Goal: Task Accomplishment & Management: Use online tool/utility

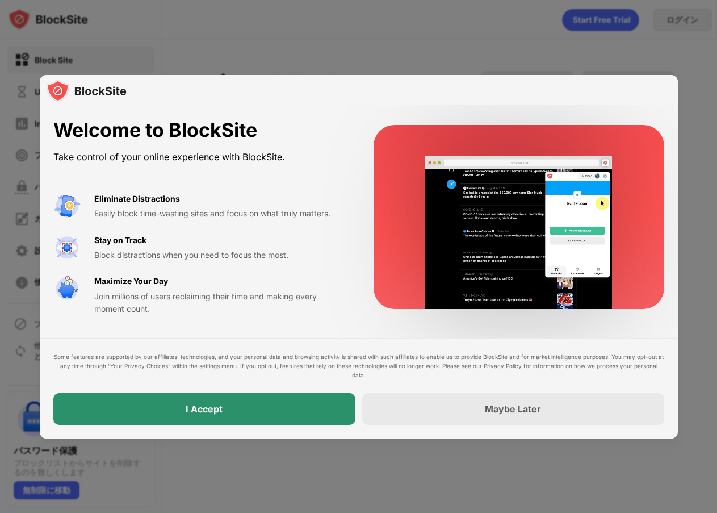
click at [329, 418] on div "I Accept" at bounding box center [204, 409] width 302 height 32
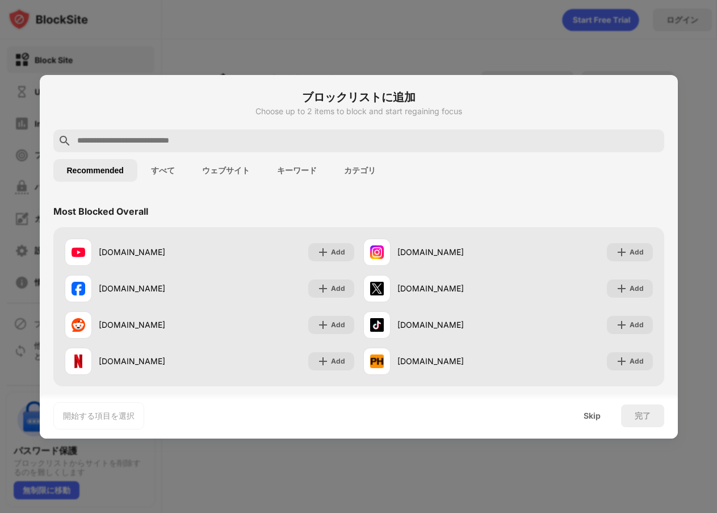
click at [173, 136] on input "text" at bounding box center [368, 141] width 584 height 14
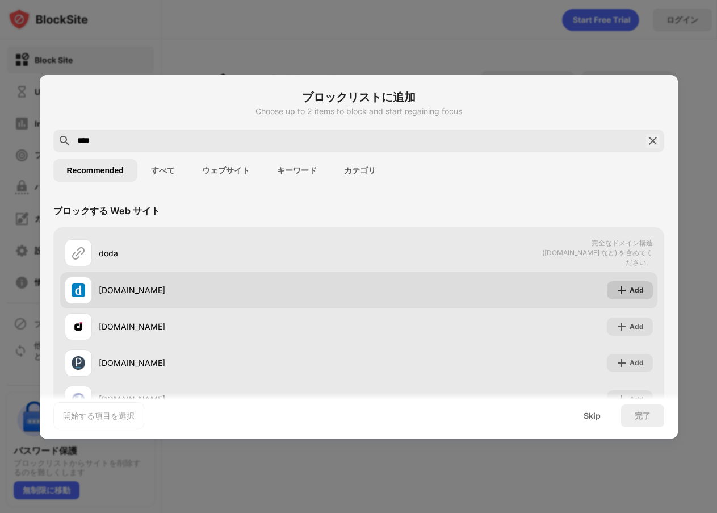
type input "****"
click at [620, 289] on div "Add" at bounding box center [630, 290] width 46 height 18
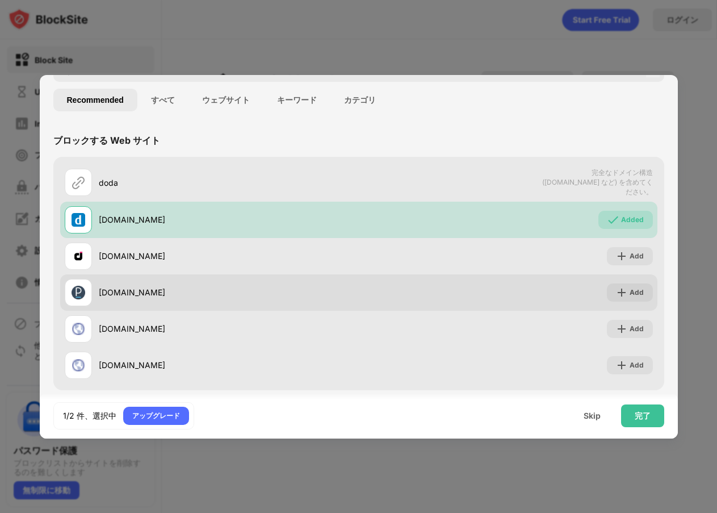
scroll to position [77, 0]
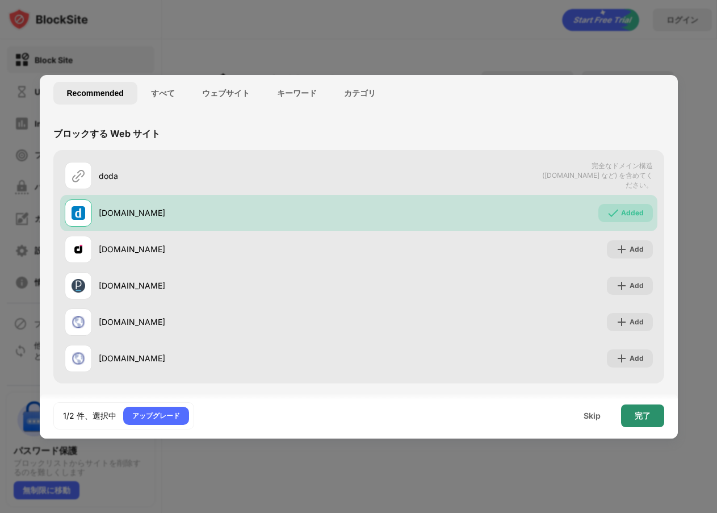
click at [641, 411] on div "完了" at bounding box center [643, 415] width 16 height 9
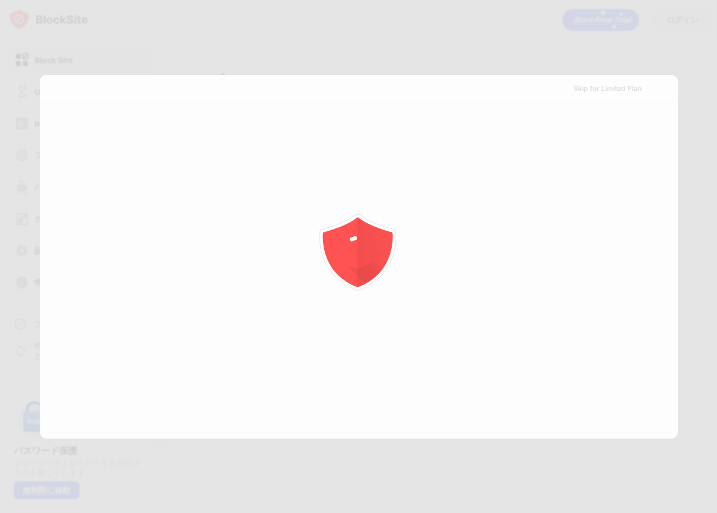
scroll to position [0, 0]
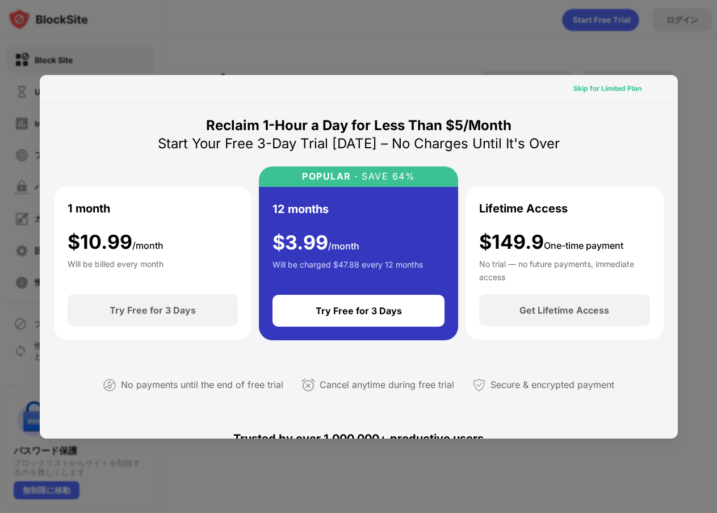
click at [624, 90] on div "Skip for Limited Plan" at bounding box center [608, 88] width 68 height 11
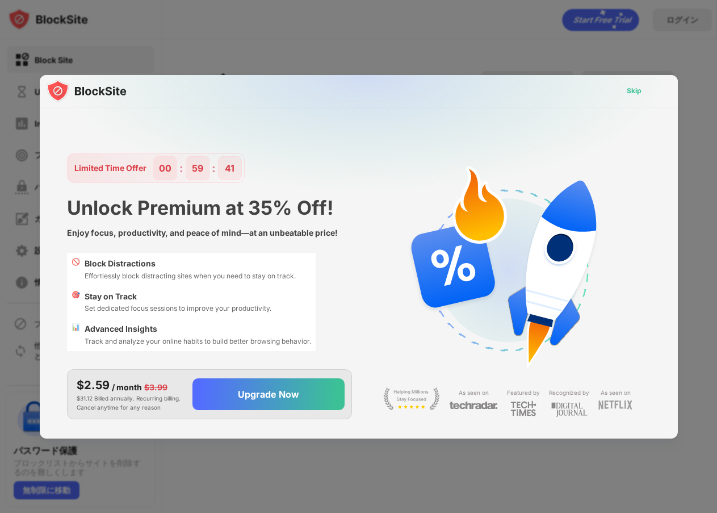
click at [635, 95] on div "Skip" at bounding box center [634, 90] width 15 height 11
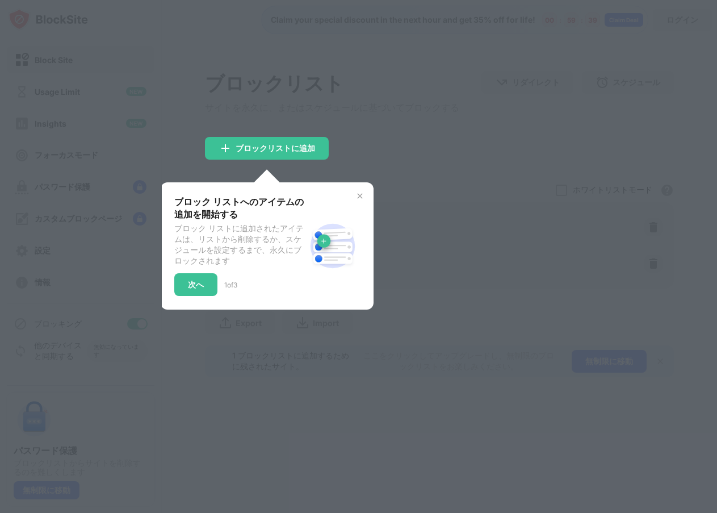
click at [394, 133] on div at bounding box center [358, 256] width 717 height 513
click at [198, 286] on div "次へ" at bounding box center [195, 284] width 43 height 23
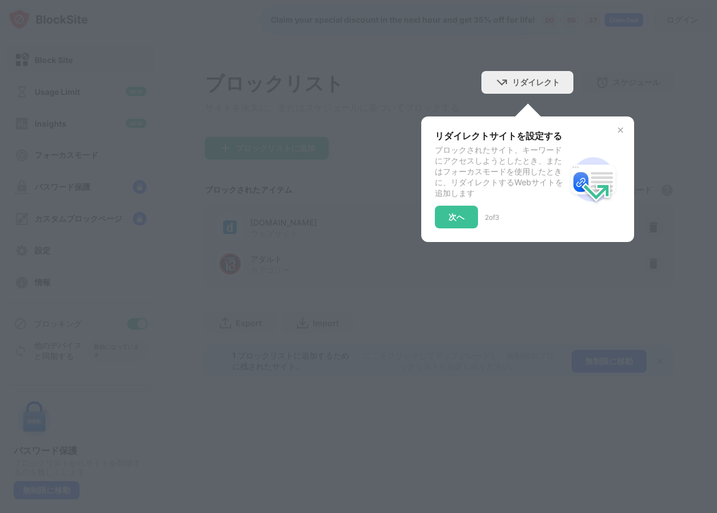
click at [614, 129] on div "リダイレクトサイトを設定する ブロックされたサイト、キーワードにアクセスしようとしたとき、またはフォーカスモードを使用したときに、リダイレクトするWebサイト…" at bounding box center [527, 178] width 213 height 125
click at [618, 129] on img at bounding box center [620, 129] width 9 height 9
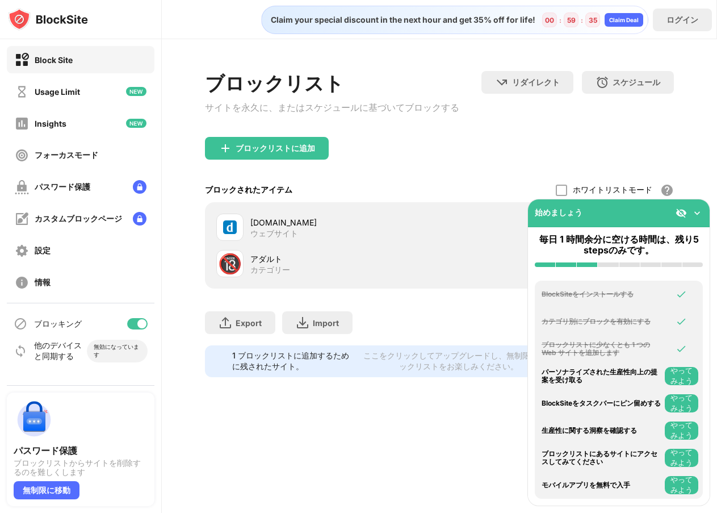
click at [300, 261] on div "アダルト" at bounding box center [344, 259] width 189 height 12
click at [698, 214] on img at bounding box center [697, 212] width 11 height 11
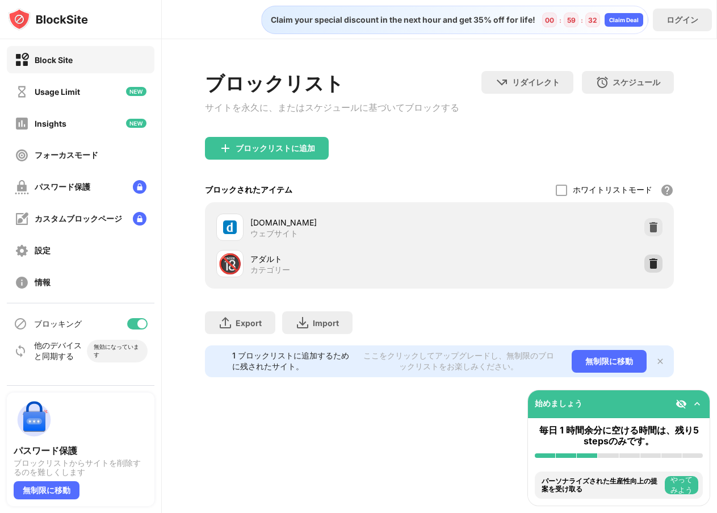
click at [651, 269] on img at bounding box center [653, 263] width 11 height 11
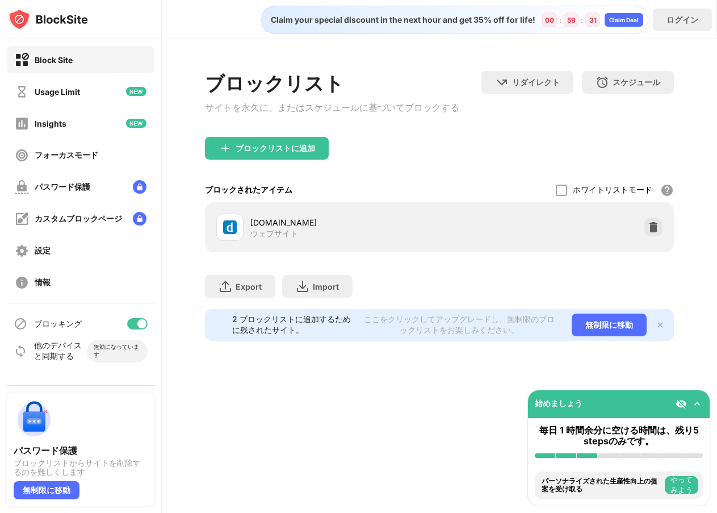
click at [445, 147] on div "ブロックリストに追加" at bounding box center [439, 157] width 469 height 41
